Goal: Contribute content: Add original content to the website for others to see

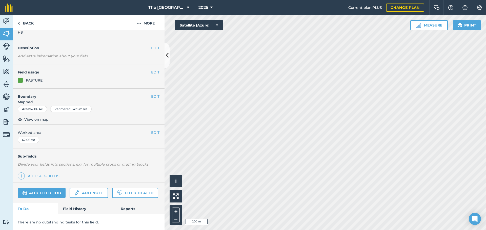
scroll to position [28, 0]
click at [20, 173] on img at bounding box center [21, 176] width 4 height 6
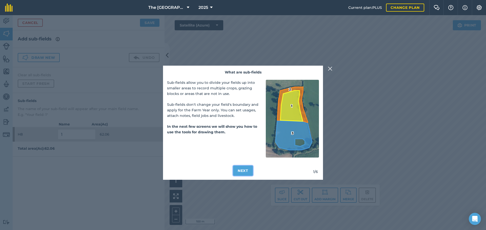
click at [246, 174] on button "Next" at bounding box center [243, 171] width 20 height 10
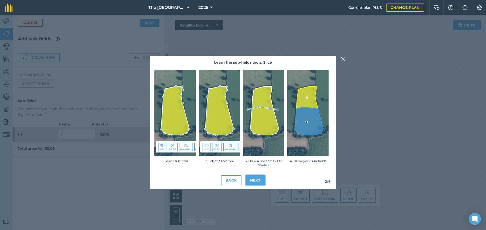
click at [253, 178] on button "Next" at bounding box center [255, 181] width 20 height 10
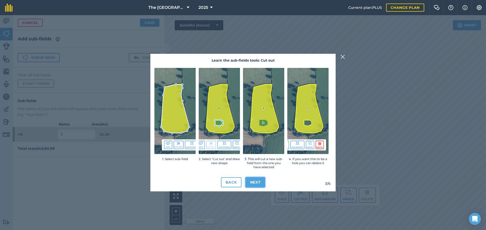
click at [258, 182] on button "Next" at bounding box center [255, 183] width 20 height 10
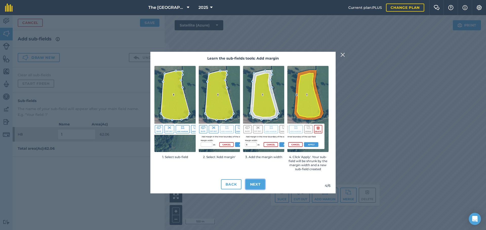
click at [257, 184] on button "Next" at bounding box center [255, 185] width 20 height 10
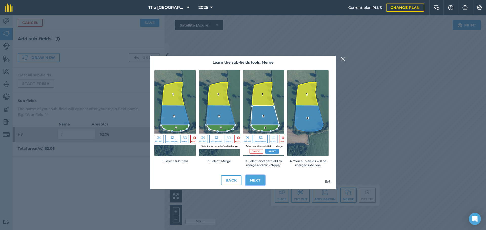
click at [255, 183] on button "Next" at bounding box center [255, 181] width 20 height 10
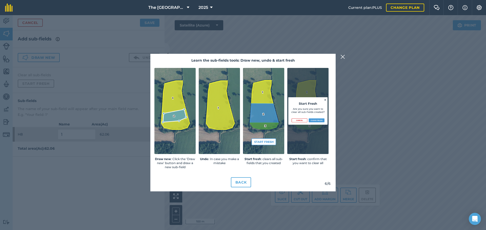
click at [343, 57] on img at bounding box center [342, 57] width 5 height 6
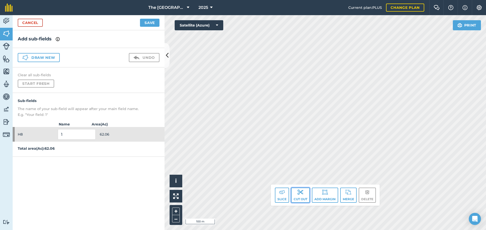
click at [298, 195] on img at bounding box center [300, 192] width 6 height 6
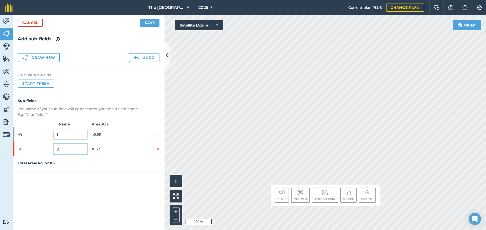
click at [66, 150] on input "2" at bounding box center [70, 149] width 34 height 11
click at [148, 25] on button "Save" at bounding box center [149, 23] width 19 height 8
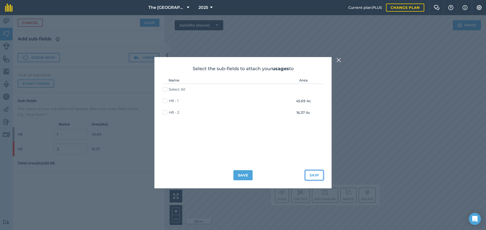
click at [312, 178] on button "Skip" at bounding box center [314, 175] width 18 height 10
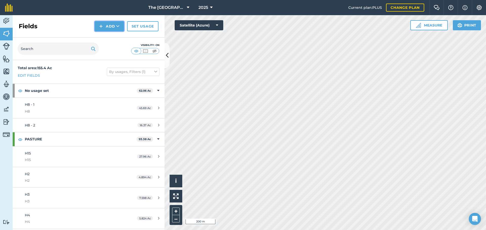
click at [109, 28] on button "Add" at bounding box center [109, 26] width 29 height 10
click at [107, 39] on link "Draw" at bounding box center [109, 37] width 28 height 11
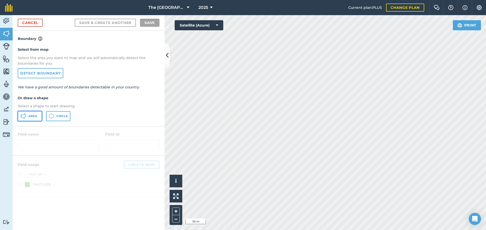
click at [29, 113] on button "Area" at bounding box center [30, 116] width 24 height 10
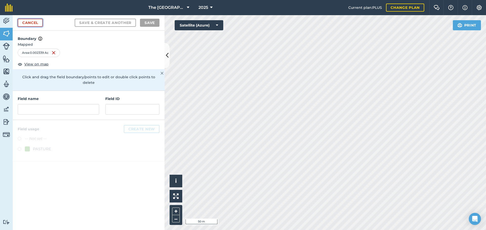
click at [32, 21] on link "Cancel" at bounding box center [30, 23] width 25 height 8
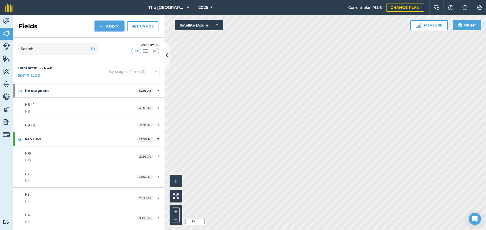
click at [102, 25] on img at bounding box center [101, 26] width 4 height 6
click at [107, 25] on button "Add" at bounding box center [109, 26] width 29 height 10
click at [104, 40] on link "Draw" at bounding box center [109, 37] width 28 height 11
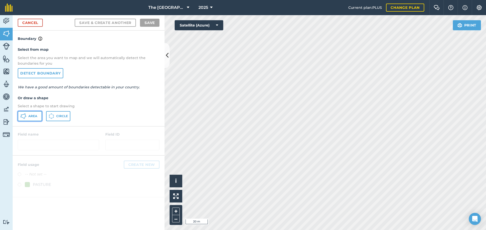
click at [30, 118] on span "Area" at bounding box center [32, 116] width 9 height 4
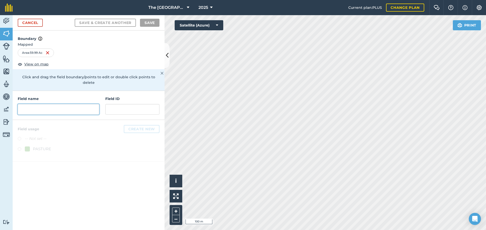
click at [60, 105] on input "text" at bounding box center [58, 109] width 81 height 11
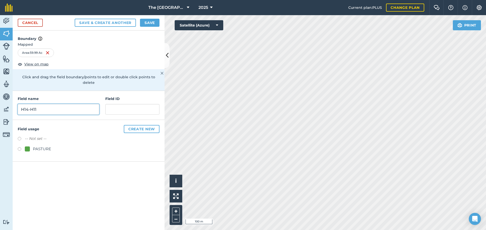
type input "H14-H11"
click at [125, 105] on input "text" at bounding box center [132, 109] width 54 height 11
type input "72"
click at [125, 105] on input "72" at bounding box center [132, 109] width 54 height 11
type input "72 Front"
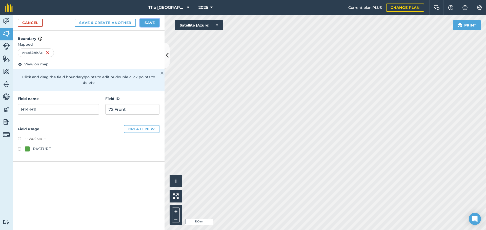
click at [150, 25] on button "Save" at bounding box center [149, 23] width 19 height 8
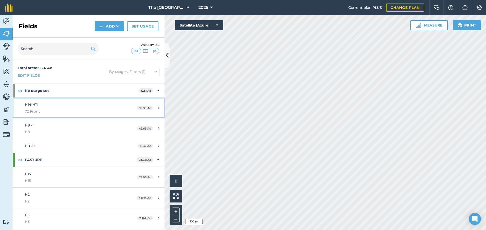
click at [54, 112] on span "72 Front" at bounding box center [72, 112] width 95 height 6
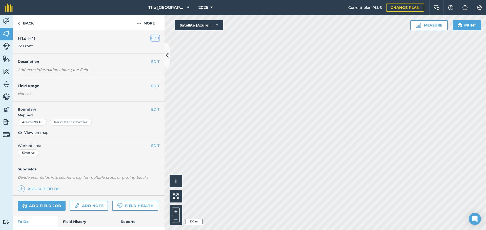
click at [151, 37] on button "EDIT" at bounding box center [155, 38] width 8 height 6
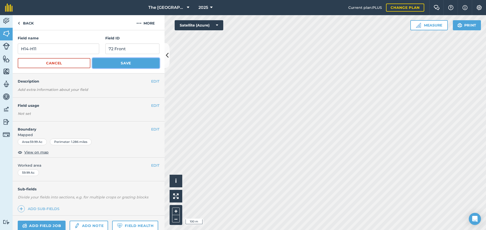
click at [116, 63] on button "Save" at bounding box center [125, 63] width 67 height 10
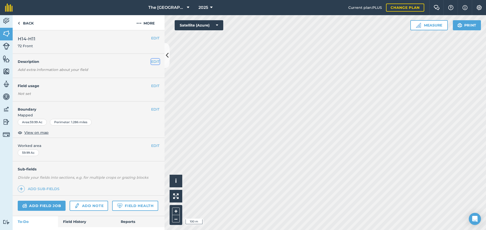
click at [154, 63] on button "EDIT" at bounding box center [155, 62] width 8 height 6
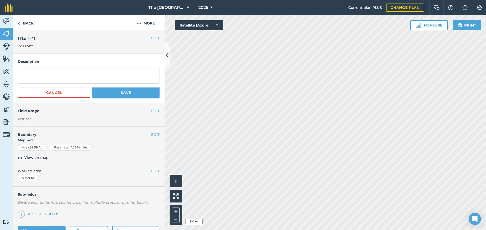
click at [126, 97] on button "Save" at bounding box center [125, 93] width 67 height 10
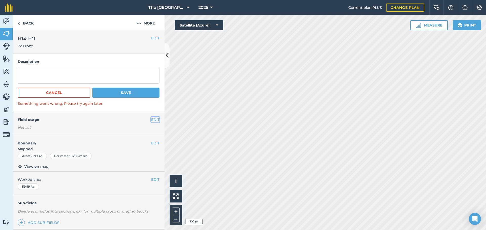
click at [151, 121] on button "EDIT" at bounding box center [155, 120] width 8 height 6
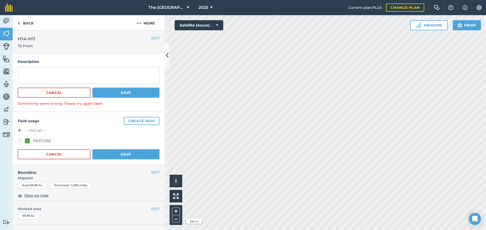
click at [41, 142] on div "PASTURE" at bounding box center [42, 141] width 18 height 6
radio input "true"
radio input "false"
click at [114, 157] on button "Save" at bounding box center [125, 154] width 67 height 10
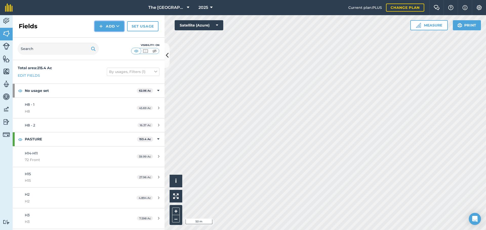
click at [103, 28] on img at bounding box center [101, 26] width 4 height 6
click at [111, 41] on link "Draw" at bounding box center [109, 37] width 28 height 11
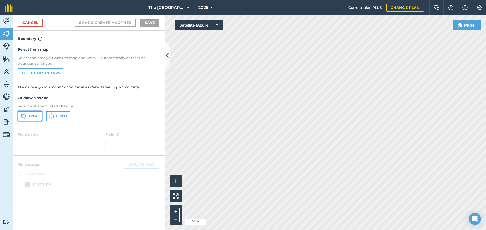
click at [34, 113] on button "Area" at bounding box center [30, 116] width 24 height 10
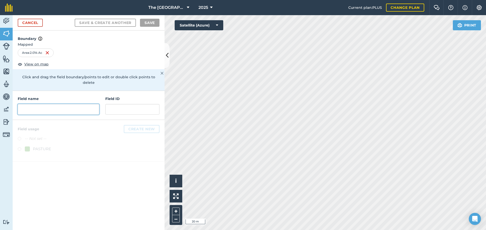
click at [52, 104] on input "text" at bounding box center [58, 109] width 81 height 11
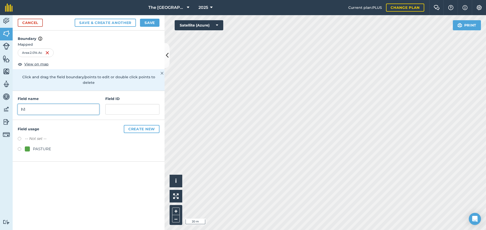
type input "h"
type input "H11 Catch Lot"
click at [31, 136] on label "-- Not set --" at bounding box center [35, 139] width 21 height 6
radio input "true"
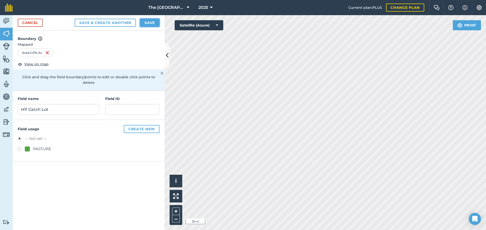
click at [143, 20] on button "Save" at bounding box center [149, 23] width 19 height 8
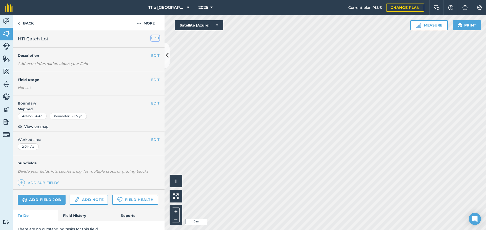
click at [151, 38] on button "EDIT" at bounding box center [155, 38] width 8 height 6
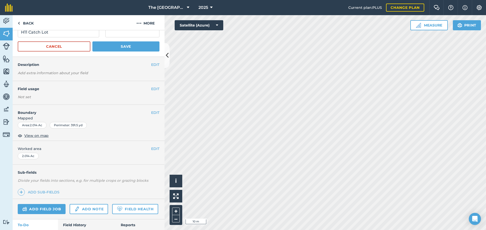
scroll to position [25, 0]
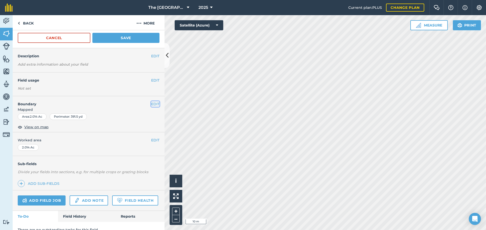
click at [152, 104] on button "EDIT" at bounding box center [155, 104] width 8 height 6
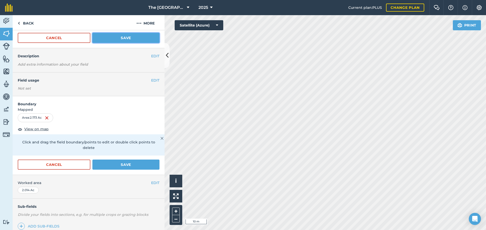
click at [127, 39] on button "Save" at bounding box center [125, 38] width 67 height 10
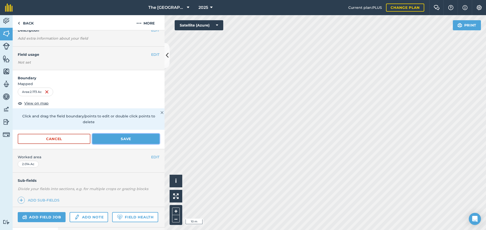
click at [126, 141] on button "Save" at bounding box center [125, 139] width 67 height 10
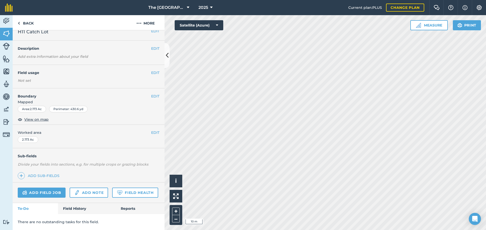
scroll to position [21, 0]
click at [23, 23] on link "Back" at bounding box center [26, 22] width 26 height 15
click at [18, 24] on img at bounding box center [19, 23] width 2 height 6
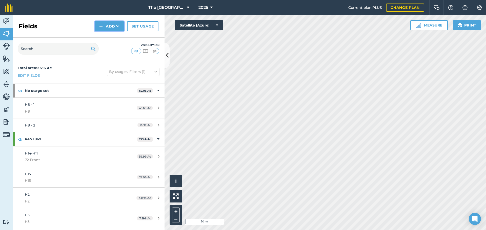
click at [100, 28] on img at bounding box center [101, 26] width 4 height 6
click at [112, 39] on link "Draw" at bounding box center [109, 37] width 28 height 11
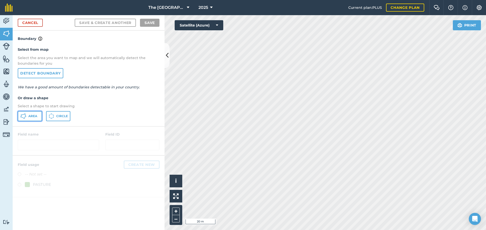
click at [30, 118] on button "Area" at bounding box center [30, 116] width 24 height 10
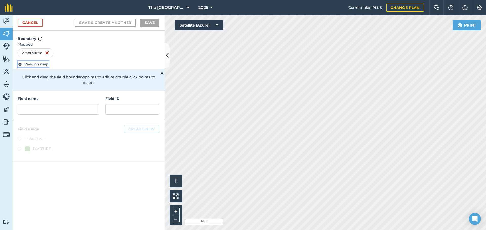
click at [33, 65] on span "View on map" at bounding box center [36, 64] width 24 height 6
click at [53, 106] on input "text" at bounding box center [58, 109] width 81 height 11
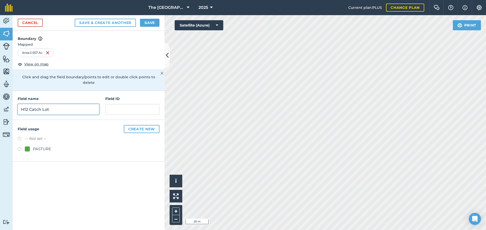
type input "H12 Catch Lot"
click at [22, 137] on label at bounding box center [21, 139] width 7 height 5
radio input "true"
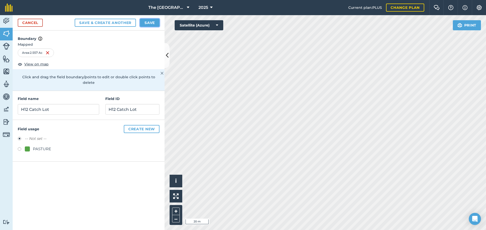
click at [154, 20] on button "Save" at bounding box center [149, 23] width 19 height 8
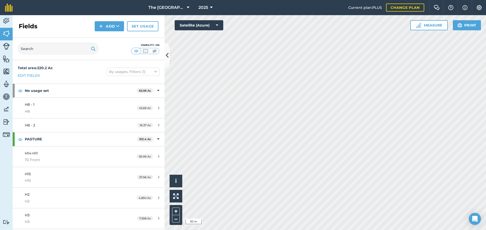
click at [259, 230] on html "The 808 Ranch at the Ridge 2025 Current plan : PLUS Change plan Farm Chat Help …" at bounding box center [243, 115] width 486 height 230
click at [298, 230] on html "The 808 Ranch at the Ridge 2025 Current plan : PLUS Change plan Farm Chat Help …" at bounding box center [243, 115] width 486 height 230
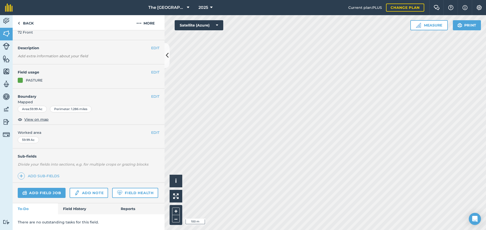
scroll to position [28, 0]
click at [19, 173] on img at bounding box center [21, 176] width 4 height 6
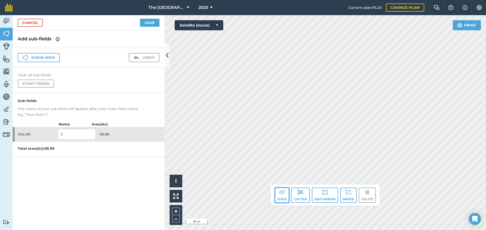
click at [281, 197] on button "Slice" at bounding box center [282, 195] width 14 height 15
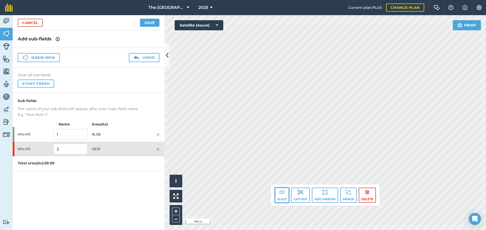
click at [282, 198] on button "Slice" at bounding box center [282, 195] width 14 height 15
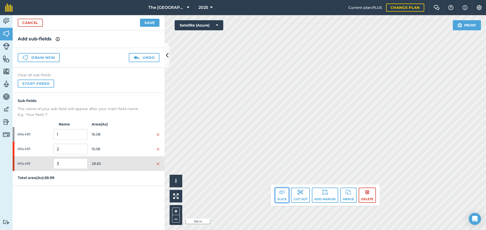
click at [282, 196] on button "Slice" at bounding box center [282, 195] width 14 height 15
click at [276, 200] on button "Slice" at bounding box center [282, 195] width 14 height 15
click at [280, 202] on button "Slice" at bounding box center [282, 195] width 14 height 15
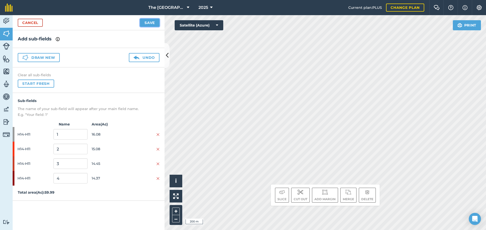
click at [146, 22] on button "Save" at bounding box center [149, 23] width 19 height 8
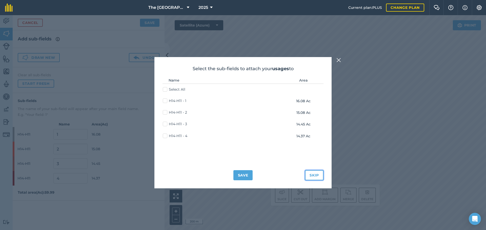
click at [312, 173] on button "Skip" at bounding box center [314, 175] width 18 height 10
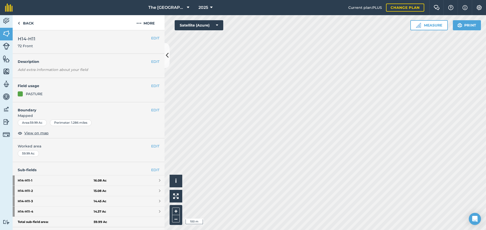
scroll to position [25, 0]
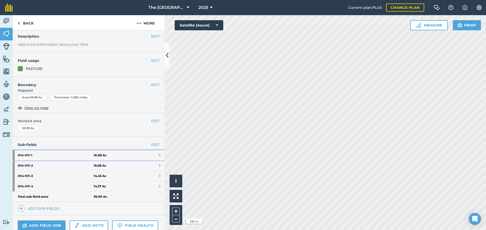
click at [159, 156] on span at bounding box center [160, 156] width 2 height 4
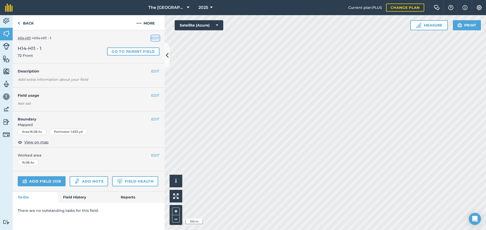
click at [151, 37] on button "EDIT" at bounding box center [155, 38] width 8 height 6
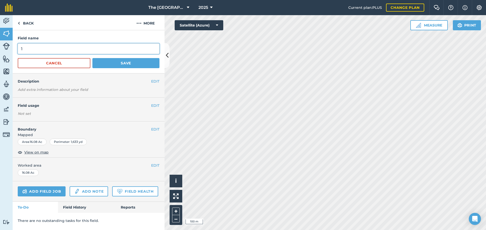
drag, startPoint x: 49, startPoint y: 50, endPoint x: 10, endPoint y: 44, distance: 39.7
click at [10, 44] on div "Activity Fields Livestock Features Maps Team Vehicles Data Reporting Billing Tu…" at bounding box center [243, 122] width 486 height 215
type input "H11"
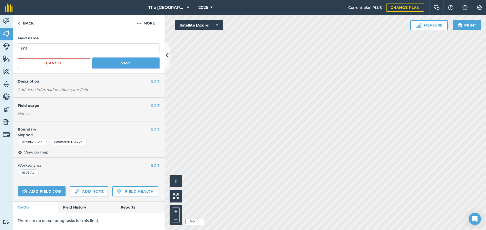
click at [144, 63] on button "Save" at bounding box center [125, 63] width 67 height 10
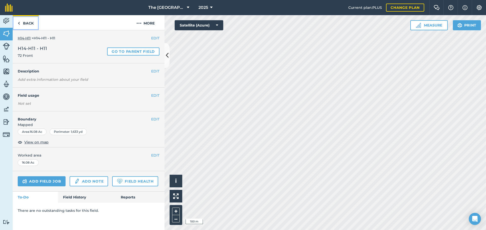
click at [32, 20] on link "Back" at bounding box center [26, 22] width 26 height 15
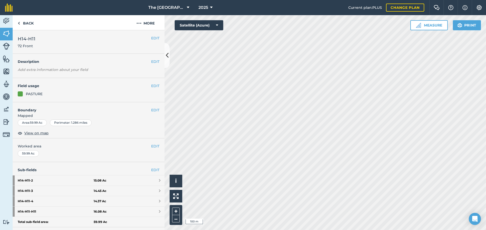
click at [145, 39] on h2 "H14-H11 72 Front" at bounding box center [84, 41] width 133 height 13
click at [151, 38] on button "EDIT" at bounding box center [155, 38] width 8 height 6
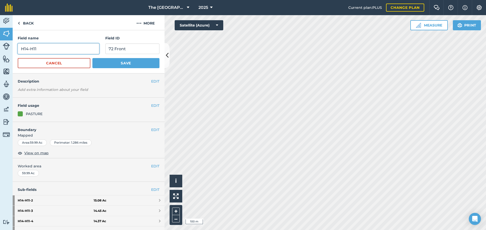
drag, startPoint x: 69, startPoint y: 51, endPoint x: -123, endPoint y: 85, distance: 195.0
click at [0, 85] on html "The 808 Ranch at the Ridge 2025 Current plan : PLUS Change plan Farm Chat Help …" at bounding box center [243, 115] width 486 height 230
type input "72 Front Pasture"
click at [135, 61] on button "Save" at bounding box center [125, 63] width 67 height 10
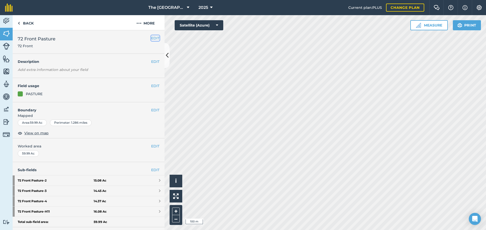
click at [151, 40] on button "EDIT" at bounding box center [155, 38] width 8 height 6
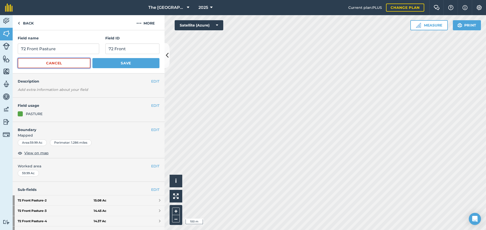
click at [64, 63] on button "Cancel" at bounding box center [54, 63] width 73 height 10
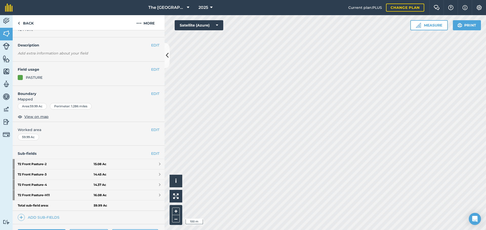
scroll to position [25, 0]
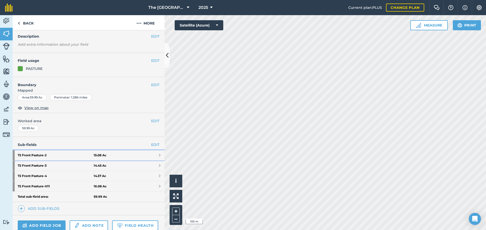
click at [157, 156] on link "72 Front Pasture - 2 15.08 Ac" at bounding box center [89, 155] width 152 height 10
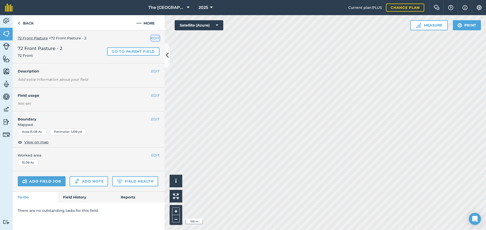
click at [153, 40] on button "EDIT" at bounding box center [155, 38] width 8 height 6
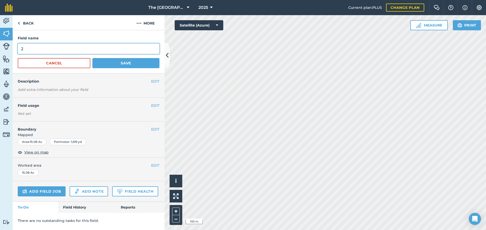
click at [14, 49] on div "Field name 2 Cancel Save" at bounding box center [89, 51] width 152 height 43
type input "h"
type input "H12"
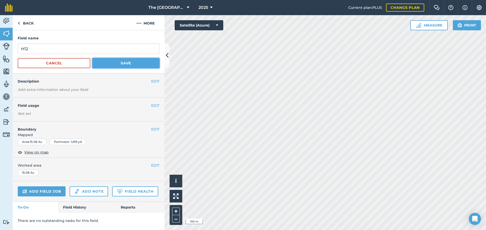
click at [147, 63] on button "Save" at bounding box center [125, 63] width 67 height 10
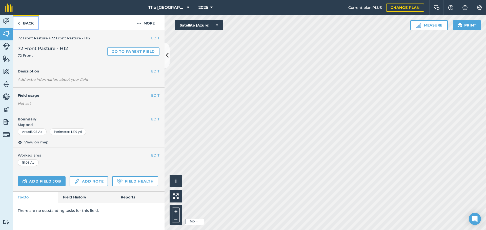
click at [23, 20] on link "Back" at bounding box center [26, 22] width 26 height 15
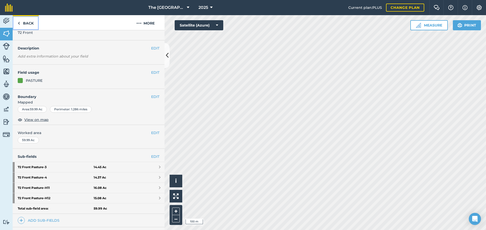
scroll to position [25, 0]
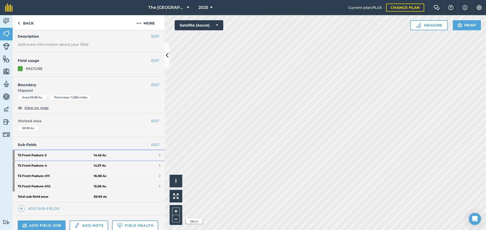
click at [153, 154] on link "72 Front Pasture - 3 14.45 Ac" at bounding box center [89, 155] width 152 height 10
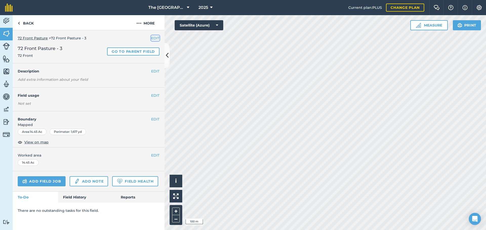
click at [152, 39] on button "EDIT" at bounding box center [155, 38] width 8 height 6
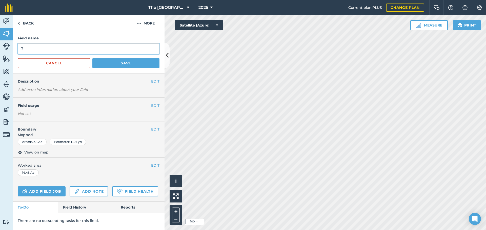
drag, startPoint x: 53, startPoint y: 51, endPoint x: 2, endPoint y: 50, distance: 51.1
click at [2, 50] on div "Activity Fields Livestock Features Maps Team Vehicles Data Reporting Billing Tu…" at bounding box center [243, 122] width 486 height 215
type input "h"
type input "H13"
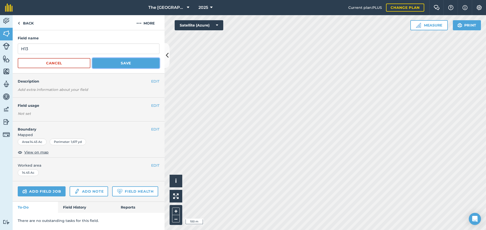
click at [132, 62] on button "Save" at bounding box center [125, 63] width 67 height 10
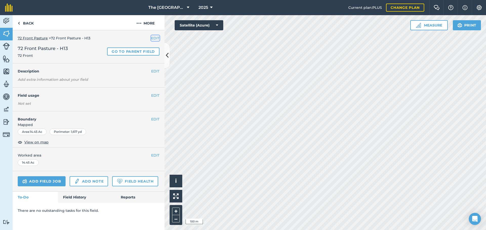
click at [156, 37] on button "EDIT" at bounding box center [155, 38] width 8 height 6
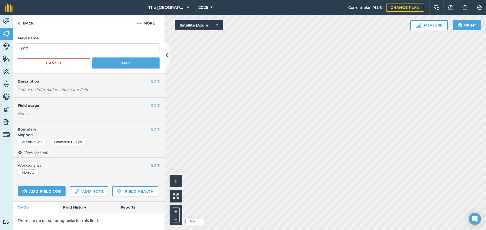
click at [114, 60] on button "Save" at bounding box center [125, 63] width 67 height 10
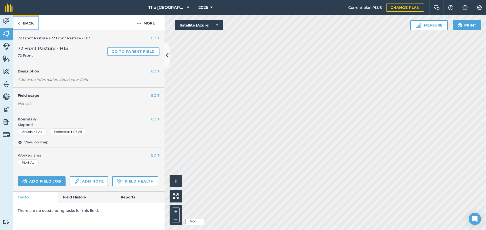
click at [20, 21] on link "Back" at bounding box center [26, 22] width 26 height 15
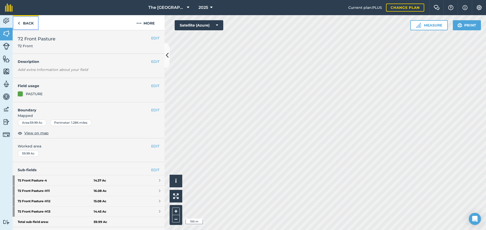
scroll to position [25, 0]
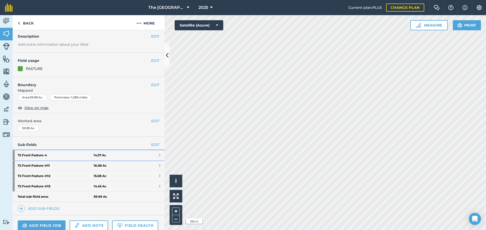
click at [159, 155] on span at bounding box center [160, 156] width 2 height 4
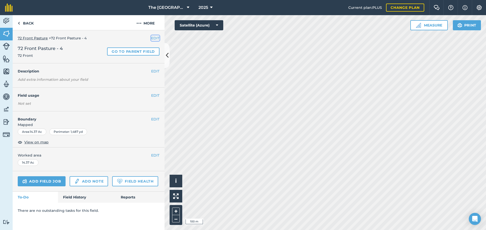
click at [153, 37] on button "EDIT" at bounding box center [155, 38] width 8 height 6
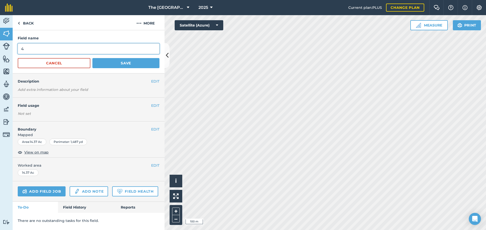
drag, startPoint x: 59, startPoint y: 48, endPoint x: -47, endPoint y: 102, distance: 119.6
click at [0, 102] on html "The 808 Ranch at the Ridge 2025 Current plan : PLUS Change plan Farm Chat Help …" at bounding box center [243, 115] width 486 height 230
type input "h"
type input "H14"
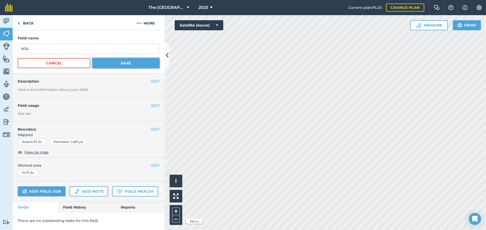
click at [123, 64] on button "Save" at bounding box center [125, 63] width 67 height 10
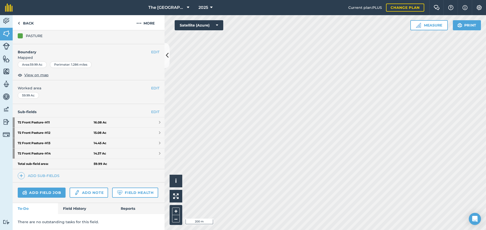
scroll to position [72, 0]
click at [157, 118] on link "72 Front Pasture - H11 16.08 Ac" at bounding box center [89, 123] width 152 height 10
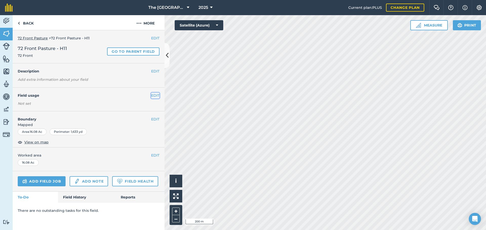
click at [154, 96] on button "EDIT" at bounding box center [155, 96] width 8 height 6
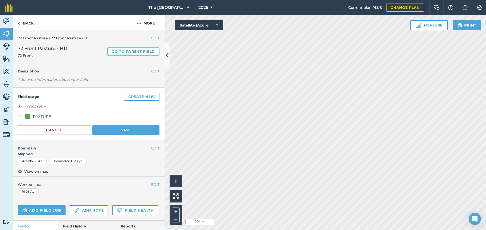
click at [44, 119] on div "PASTURE" at bounding box center [42, 117] width 18 height 6
radio input "true"
radio input "false"
click at [99, 128] on button "Save" at bounding box center [125, 130] width 67 height 10
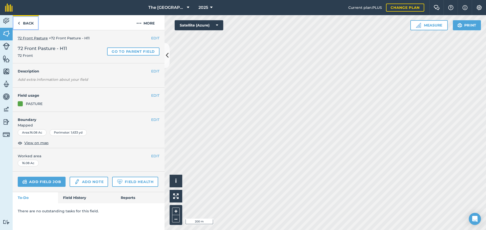
click at [32, 26] on link "Back" at bounding box center [26, 22] width 26 height 15
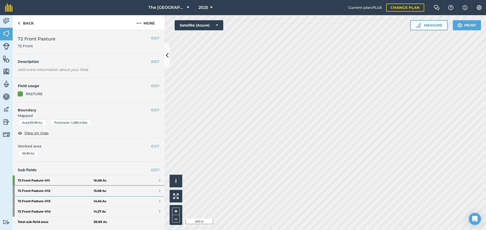
click at [157, 192] on link "72 Front Pasture - H12 15.08 Ac" at bounding box center [89, 191] width 152 height 10
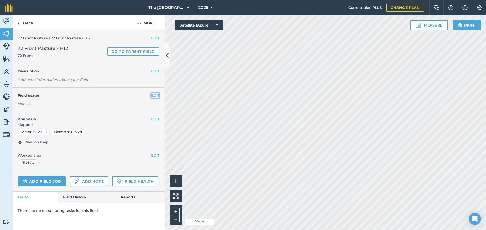
click at [153, 96] on button "EDIT" at bounding box center [155, 96] width 8 height 6
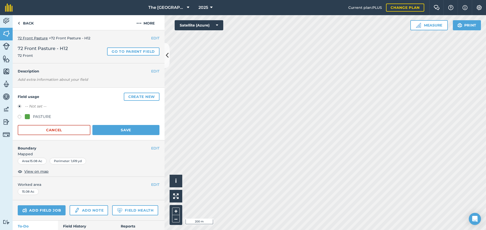
click at [47, 116] on div "PASTURE" at bounding box center [42, 117] width 18 height 6
radio input "true"
radio input "false"
click at [119, 125] on button "Save" at bounding box center [125, 130] width 67 height 10
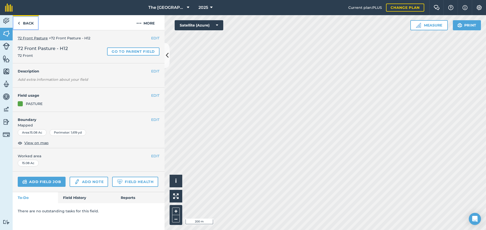
click at [22, 24] on link "Back" at bounding box center [26, 22] width 26 height 15
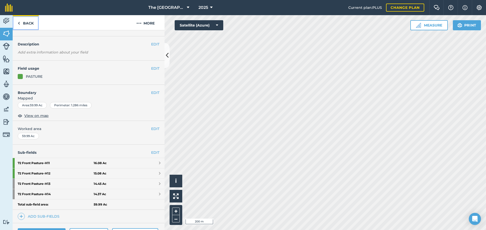
scroll to position [25, 0]
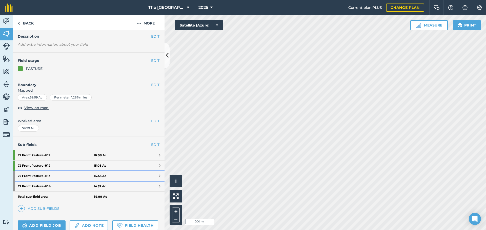
click at [159, 176] on span at bounding box center [160, 176] width 2 height 4
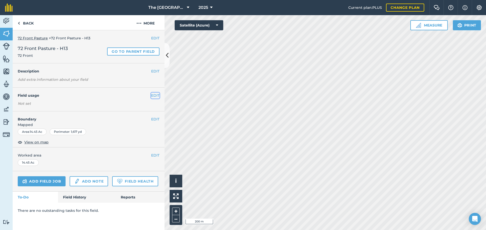
click at [155, 95] on button "EDIT" at bounding box center [155, 96] width 8 height 6
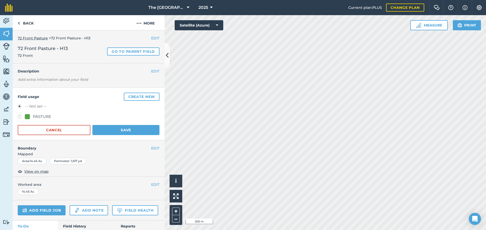
click at [40, 116] on div "PASTURE" at bounding box center [42, 117] width 18 height 6
radio input "true"
radio input "false"
click at [111, 131] on button "Save" at bounding box center [125, 130] width 67 height 10
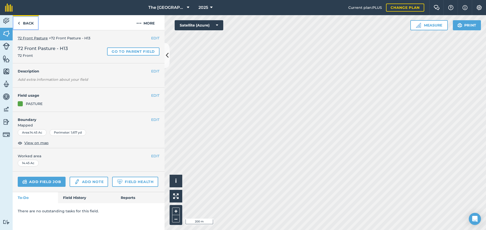
click at [24, 22] on link "Back" at bounding box center [26, 22] width 26 height 15
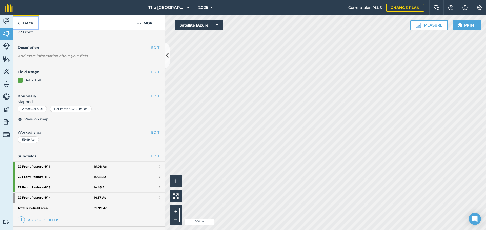
scroll to position [25, 0]
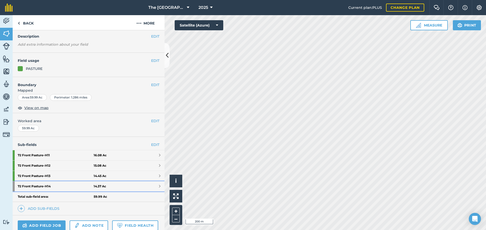
click at [157, 187] on link "72 Front Pasture - H14 14.37 Ac" at bounding box center [89, 187] width 152 height 10
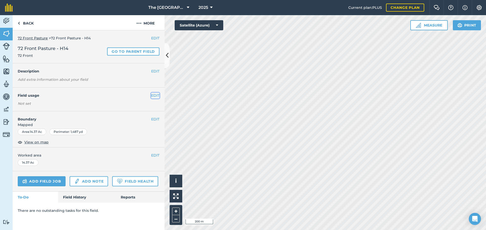
click at [152, 97] on button "EDIT" at bounding box center [155, 96] width 8 height 6
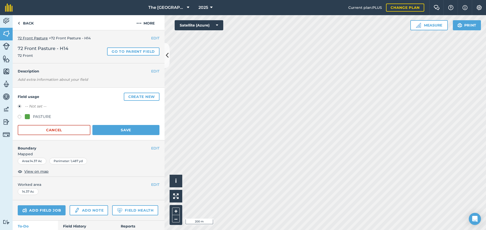
drag, startPoint x: 44, startPoint y: 115, endPoint x: 80, endPoint y: 120, distance: 36.4
click at [44, 114] on div "PASTURE" at bounding box center [42, 117] width 18 height 6
radio input "true"
radio input "false"
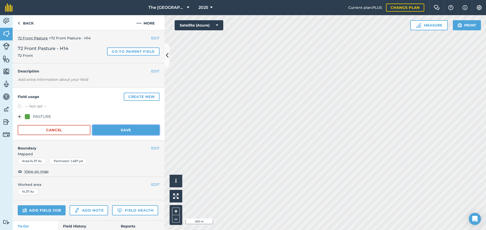
click at [119, 135] on button "Save" at bounding box center [125, 130] width 67 height 10
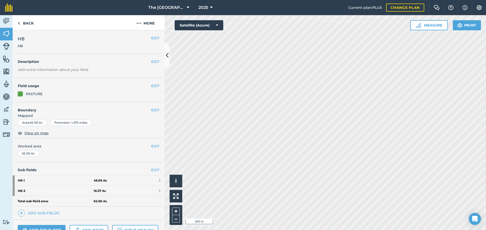
scroll to position [25, 0]
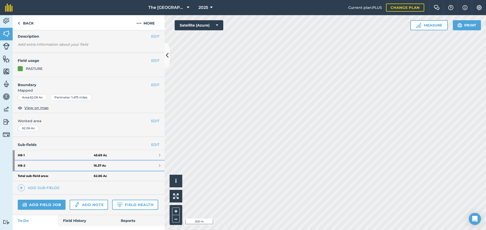
click at [157, 165] on link "H8 - 2 16.37 Ac" at bounding box center [89, 166] width 152 height 10
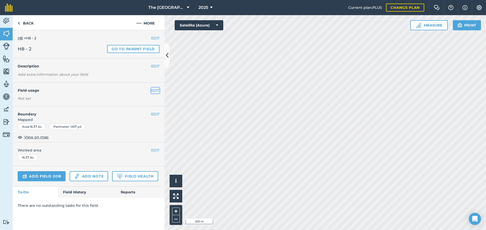
click at [154, 93] on button "EDIT" at bounding box center [155, 91] width 8 height 6
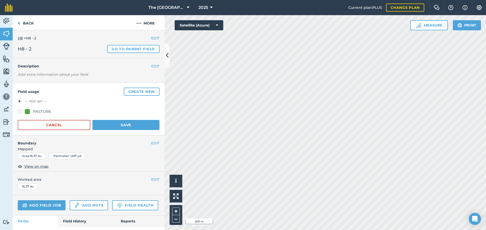
click at [28, 113] on div at bounding box center [27, 111] width 5 height 5
radio input "true"
radio input "false"
click at [120, 124] on button "Save" at bounding box center [125, 125] width 67 height 10
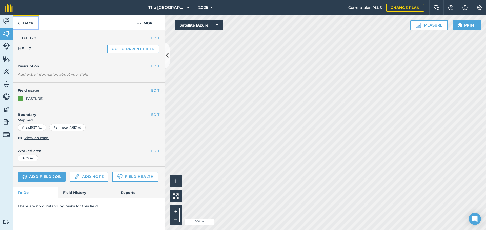
click at [29, 24] on link "Back" at bounding box center [26, 22] width 26 height 15
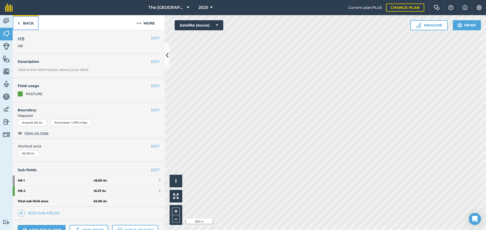
click at [27, 22] on link "Back" at bounding box center [26, 22] width 26 height 15
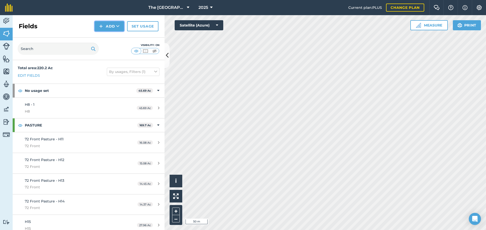
click at [104, 26] on button "Add" at bounding box center [109, 26] width 29 height 10
click at [105, 38] on link "Draw" at bounding box center [109, 37] width 28 height 11
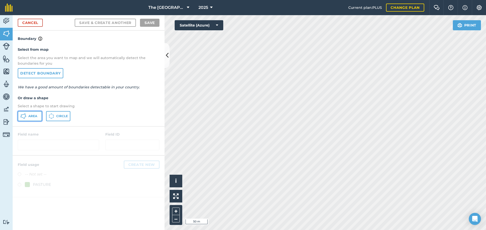
click at [34, 117] on span "Area" at bounding box center [32, 116] width 9 height 4
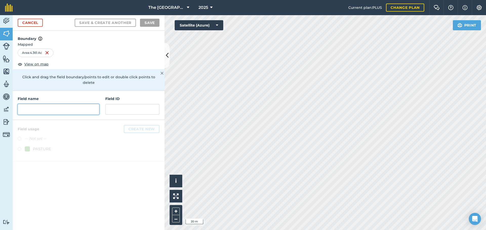
click at [39, 104] on input "text" at bounding box center [58, 109] width 81 height 11
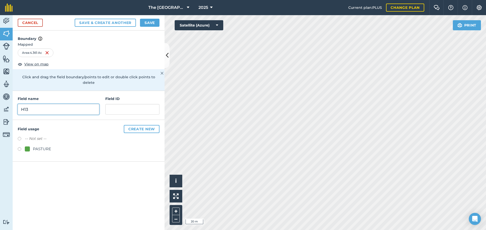
click at [75, 19] on button "Save & Create Another" at bounding box center [105, 23] width 61 height 8
type input "H13 Catc"
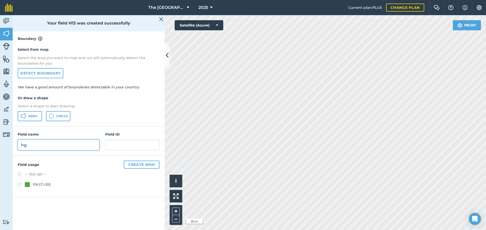
type input "h"
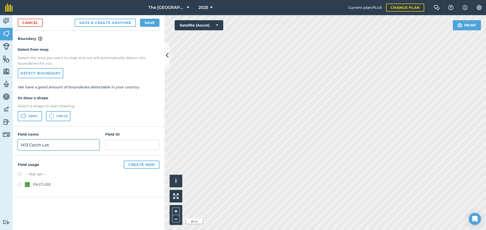
type input "H13 Catch Lot"
click at [34, 171] on label "-- Not set --" at bounding box center [35, 174] width 21 height 6
radio input "true"
click at [149, 23] on button "Save" at bounding box center [149, 23] width 19 height 8
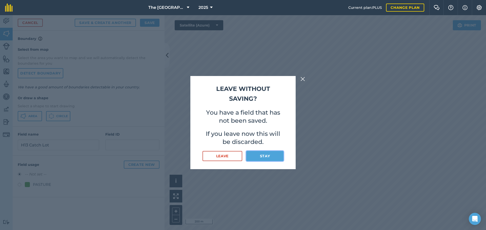
click at [263, 159] on button "Stay" at bounding box center [264, 156] width 37 height 10
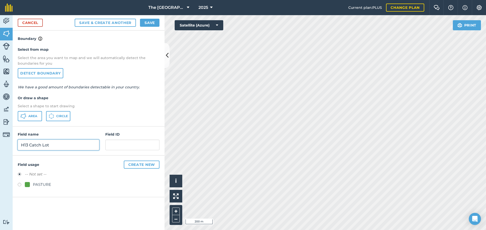
click at [57, 145] on input "H13 Catch Lot" at bounding box center [58, 145] width 81 height 11
click at [149, 26] on button "Save" at bounding box center [149, 23] width 19 height 8
click at [122, 144] on input "text" at bounding box center [132, 145] width 54 height 11
type input "H13 Catch Lot"
click at [152, 22] on button "Save" at bounding box center [149, 23] width 19 height 8
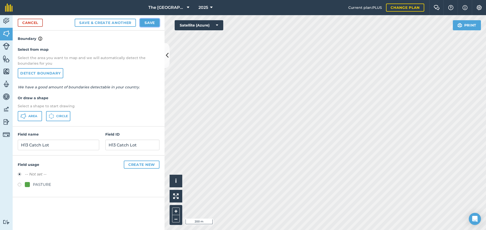
click at [142, 23] on button "Save" at bounding box center [149, 23] width 19 height 8
drag, startPoint x: 31, startPoint y: 185, endPoint x: 51, endPoint y: 185, distance: 20.0
click at [31, 185] on div "PASTURE" at bounding box center [38, 185] width 26 height 6
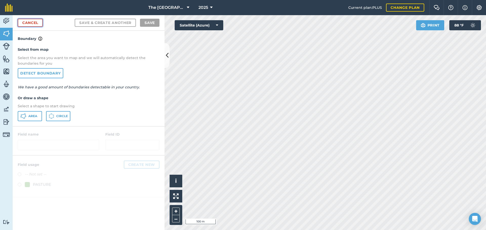
click at [35, 21] on link "Cancel" at bounding box center [30, 23] width 25 height 8
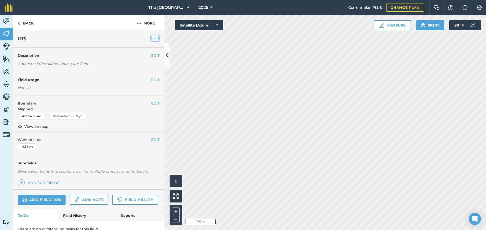
click at [153, 36] on button "EDIT" at bounding box center [155, 38] width 8 height 6
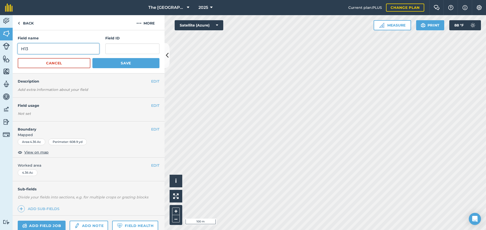
drag, startPoint x: 33, startPoint y: 54, endPoint x: 35, endPoint y: 52, distance: 2.9
click at [33, 53] on input "H13" at bounding box center [58, 49] width 81 height 11
type input "H13 Catch Lot"
type input "h"
type input "H13 Catch Lot"
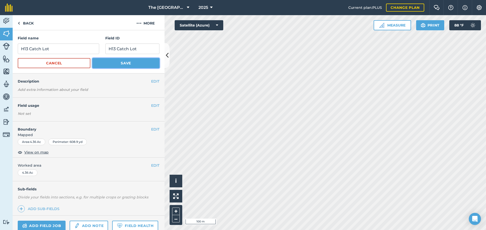
click at [133, 64] on button "Save" at bounding box center [125, 63] width 67 height 10
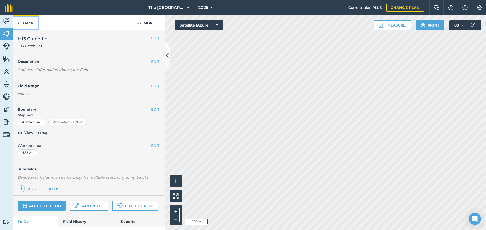
click at [21, 23] on link "Back" at bounding box center [26, 22] width 26 height 15
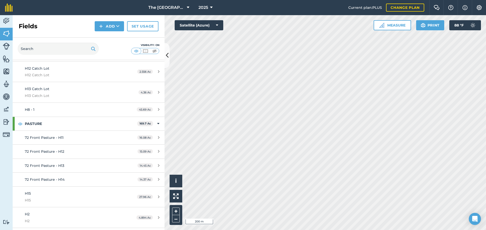
scroll to position [51, 0]
click at [153, 138] on div "16.08 Ac" at bounding box center [148, 138] width 32 height 4
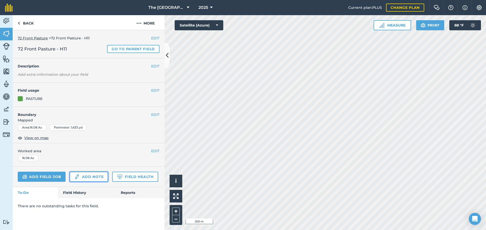
click at [82, 176] on link "Add note" at bounding box center [89, 177] width 38 height 10
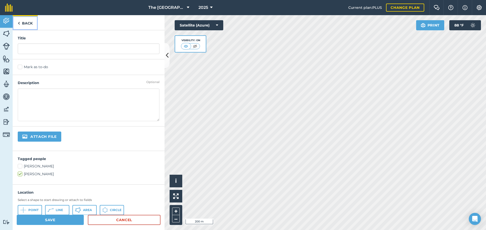
click at [28, 22] on link "Back" at bounding box center [25, 22] width 25 height 15
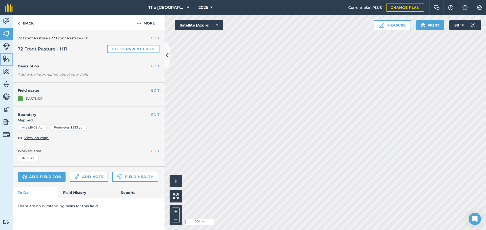
click at [7, 57] on img at bounding box center [6, 59] width 7 height 8
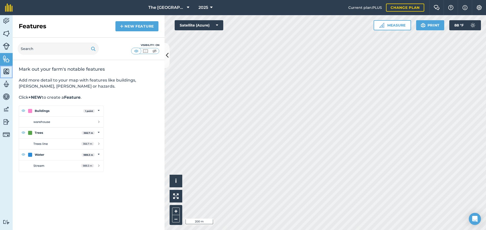
click at [4, 72] on img at bounding box center [6, 72] width 7 height 8
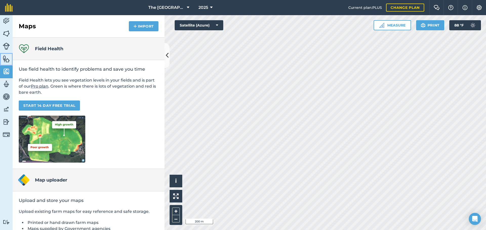
click at [10, 56] on link "Features" at bounding box center [6, 59] width 13 height 13
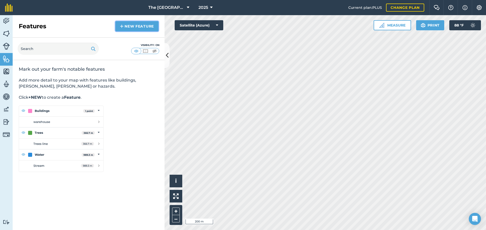
click at [129, 25] on link "New feature" at bounding box center [136, 26] width 43 height 10
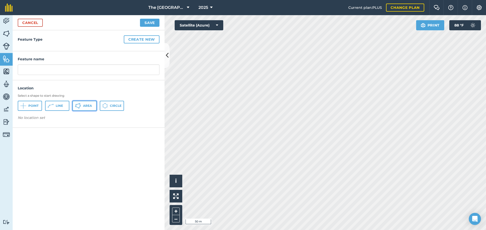
click at [89, 105] on span "Area" at bounding box center [87, 106] width 9 height 4
click at [54, 69] on input "text" at bounding box center [89, 69] width 142 height 11
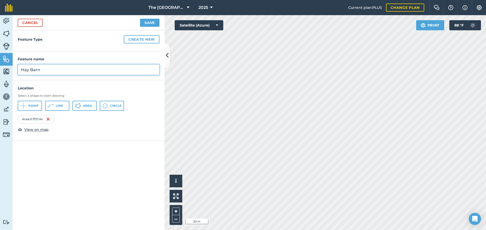
type input "Hay Barn"
click at [144, 39] on button "Create new" at bounding box center [142, 39] width 36 height 8
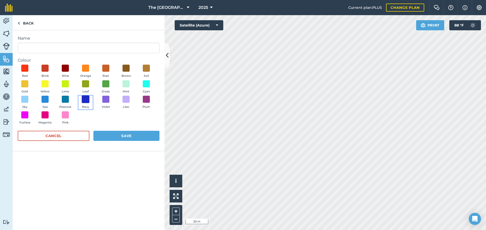
click at [88, 99] on span at bounding box center [86, 100] width 8 height 8
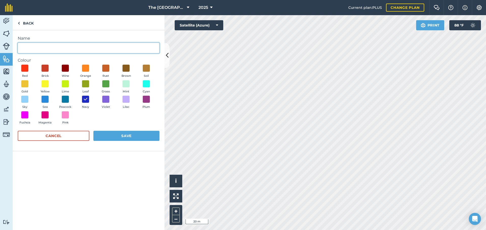
click at [66, 48] on input "Name" at bounding box center [89, 48] width 142 height 11
type input "Buildings"
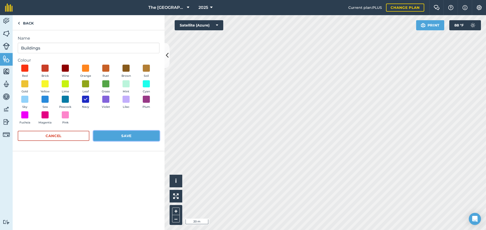
click at [124, 136] on button "Save" at bounding box center [126, 136] width 66 height 10
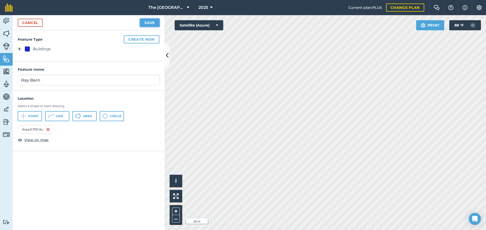
click at [154, 24] on button "Save" at bounding box center [149, 23] width 19 height 8
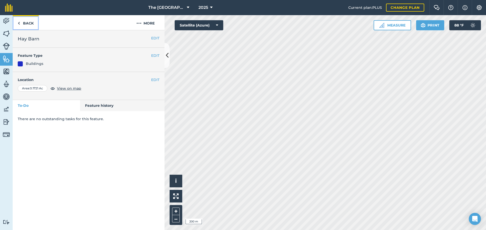
click at [33, 25] on link "Back" at bounding box center [26, 22] width 26 height 15
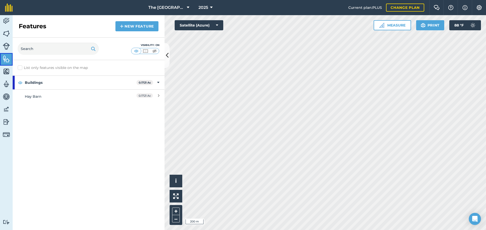
click at [6, 59] on img at bounding box center [6, 59] width 7 height 8
click at [109, 79] on strong "Buildings" at bounding box center [81, 83] width 112 height 14
click at [93, 78] on strong "Buildings" at bounding box center [81, 83] width 113 height 14
click at [147, 51] on img at bounding box center [145, 51] width 6 height 5
click at [135, 51] on img at bounding box center [136, 51] width 6 height 5
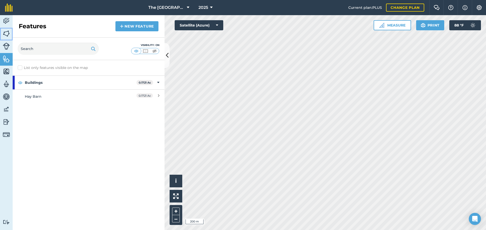
click at [8, 31] on img at bounding box center [6, 34] width 7 height 8
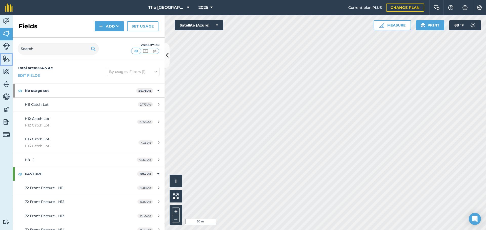
click at [7, 56] on img at bounding box center [6, 59] width 7 height 8
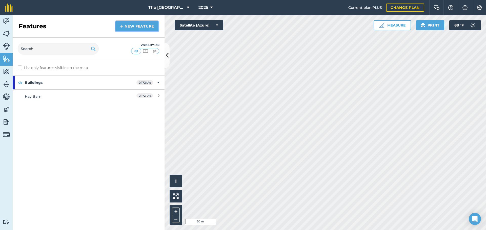
click at [146, 27] on link "New feature" at bounding box center [136, 26] width 43 height 10
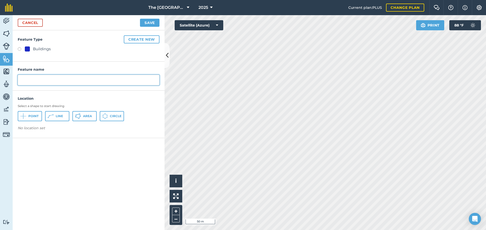
click at [46, 80] on input "text" at bounding box center [89, 80] width 142 height 11
click at [140, 39] on button "Create new" at bounding box center [142, 39] width 36 height 8
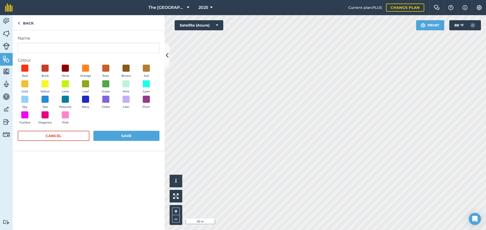
click at [131, 53] on form "Name Colour Red Brick Wine Orange Rust Brown Soil Gold Yellow Lime Leaf Grass M…" at bounding box center [89, 90] width 142 height 111
click at [131, 50] on input "Name" at bounding box center [89, 48] width 142 height 11
click at [25, 99] on span at bounding box center [25, 100] width 8 height 8
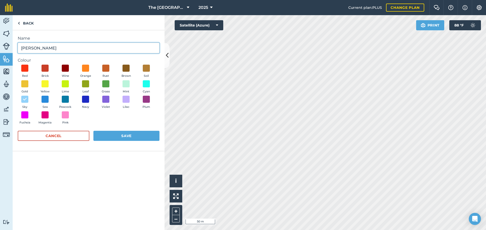
click at [38, 52] on input "Wells" at bounding box center [89, 48] width 142 height 11
type input "Water"
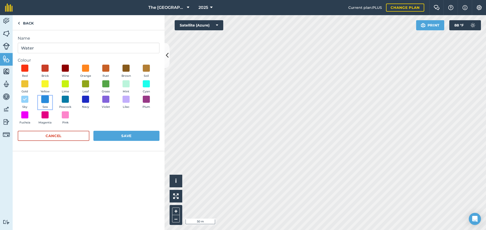
click at [42, 97] on span at bounding box center [45, 100] width 8 height 8
click at [134, 137] on button "Save" at bounding box center [126, 136] width 66 height 10
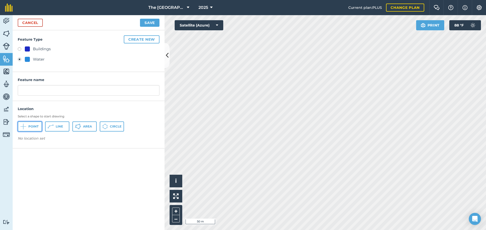
click at [26, 128] on button "Point" at bounding box center [30, 127] width 24 height 10
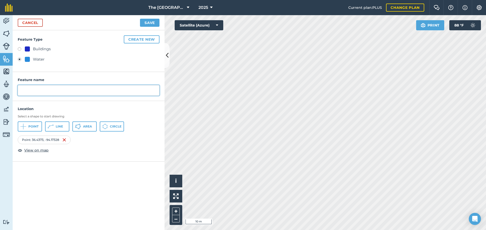
click at [47, 90] on input "text" at bounding box center [89, 90] width 142 height 11
type input "New Valley Well"
click at [148, 24] on button "Save" at bounding box center [149, 23] width 19 height 8
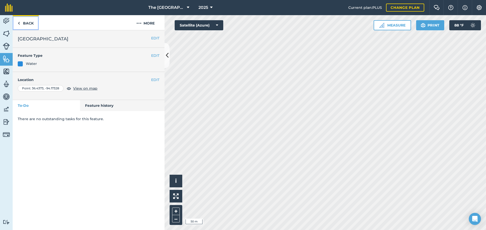
click at [34, 22] on link "Back" at bounding box center [26, 22] width 26 height 15
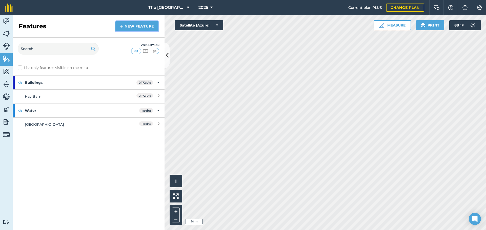
click at [132, 27] on link "New feature" at bounding box center [136, 26] width 43 height 10
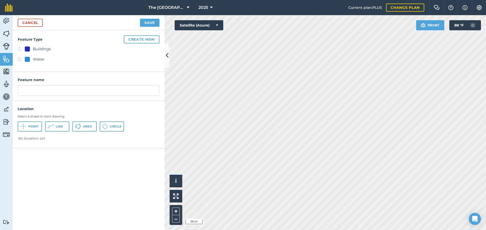
click at [37, 62] on div "Water" at bounding box center [39, 59] width 12 height 6
radio input "true"
click at [31, 125] on span "Point" at bounding box center [33, 127] width 10 height 4
click at [62, 89] on input "Water" at bounding box center [89, 90] width 142 height 11
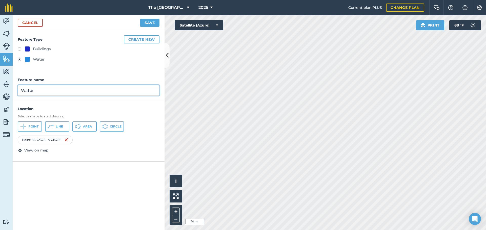
drag, startPoint x: 22, startPoint y: 84, endPoint x: 4, endPoint y: 108, distance: 30.3
click at [0, 106] on html "The 808 Ranch at the Ridge 2025 Current plan : PLUS Change plan Farm Chat Help …" at bounding box center [243, 115] width 486 height 230
type input "Main HQ Well"
click at [150, 25] on button "Save" at bounding box center [149, 23] width 19 height 8
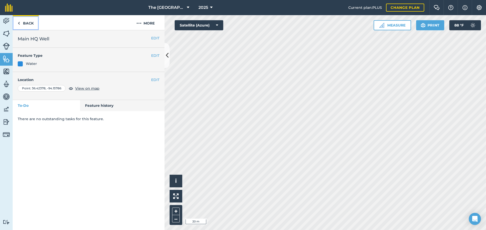
click at [23, 23] on link "Back" at bounding box center [26, 22] width 26 height 15
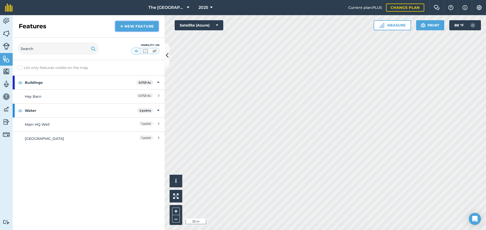
click at [129, 28] on link "New feature" at bounding box center [136, 26] width 43 height 10
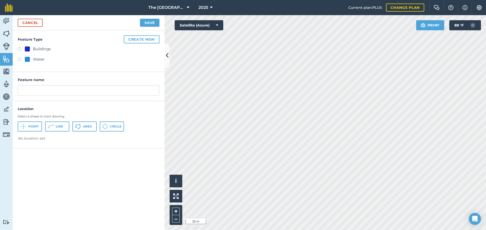
click at [40, 60] on div "Water" at bounding box center [39, 59] width 12 height 6
radio input "true"
drag, startPoint x: 53, startPoint y: 91, endPoint x: 0, endPoint y: 86, distance: 53.3
click at [0, 86] on div "Activity Fields Livestock Features Maps Team Vehicles Data Reporting Billing Tu…" at bounding box center [243, 122] width 486 height 215
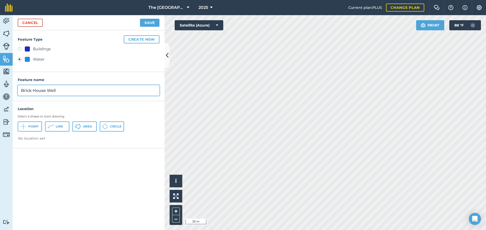
type input "Brick House Well"
click at [30, 124] on button "Point" at bounding box center [30, 127] width 24 height 10
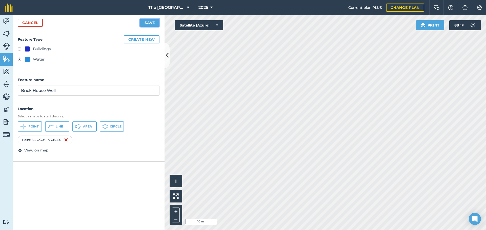
click at [148, 23] on button "Save" at bounding box center [149, 23] width 19 height 8
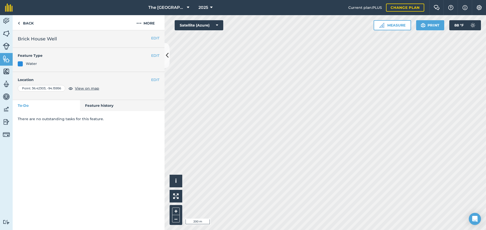
click at [387, 230] on html "The 808 Ranch at the Ridge 2025 Current plan : PLUS Change plan Farm Chat Help …" at bounding box center [243, 115] width 486 height 230
click at [26, 25] on link "Back" at bounding box center [26, 22] width 26 height 15
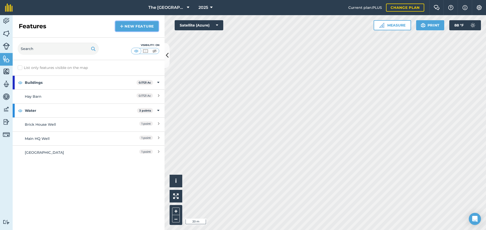
click at [144, 27] on link "New feature" at bounding box center [136, 26] width 43 height 10
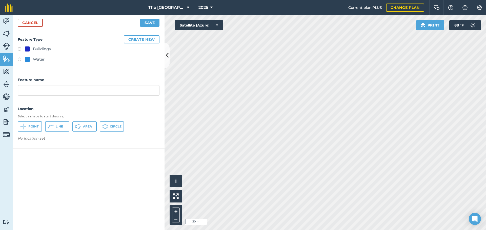
click at [21, 58] on label at bounding box center [21, 60] width 7 height 5
radio input "true"
click at [41, 92] on input "Water" at bounding box center [89, 90] width 142 height 11
click at [0, 85] on html "The 808 Ranch at the Ridge 2025 Current plan : PLUS Change plan Farm Chat Help …" at bounding box center [243, 115] width 486 height 230
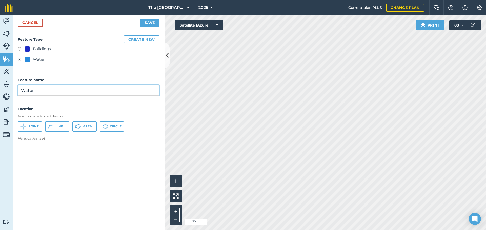
type input "G"
type input "Gravity Spring Well"
click at [27, 130] on button "Point" at bounding box center [30, 127] width 24 height 10
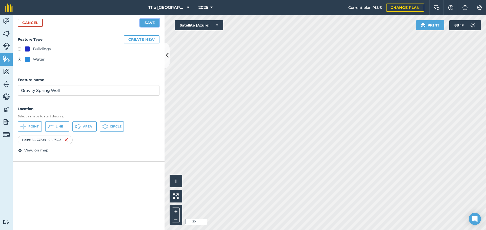
click at [142, 23] on button "Save" at bounding box center [149, 23] width 19 height 8
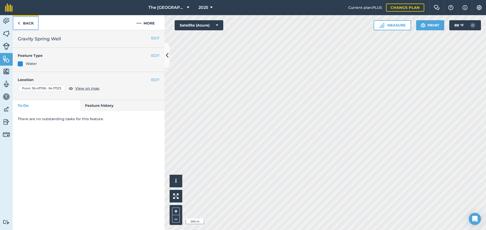
click at [22, 23] on link "Back" at bounding box center [26, 22] width 26 height 15
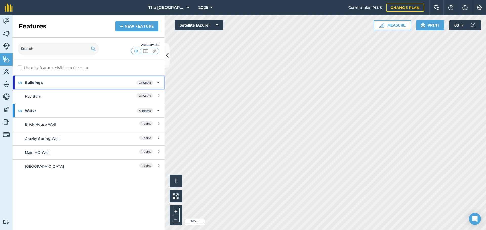
click at [58, 84] on strong "Buildings" at bounding box center [81, 83] width 112 height 14
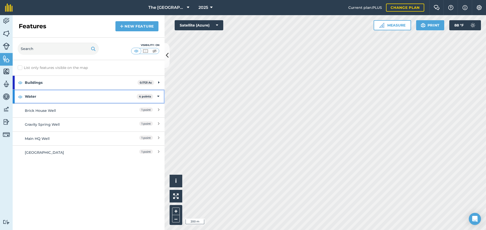
click at [49, 100] on strong "Water" at bounding box center [81, 97] width 112 height 14
click at [100, 97] on strong "Water" at bounding box center [81, 97] width 113 height 14
